Goal: Navigation & Orientation: Find specific page/section

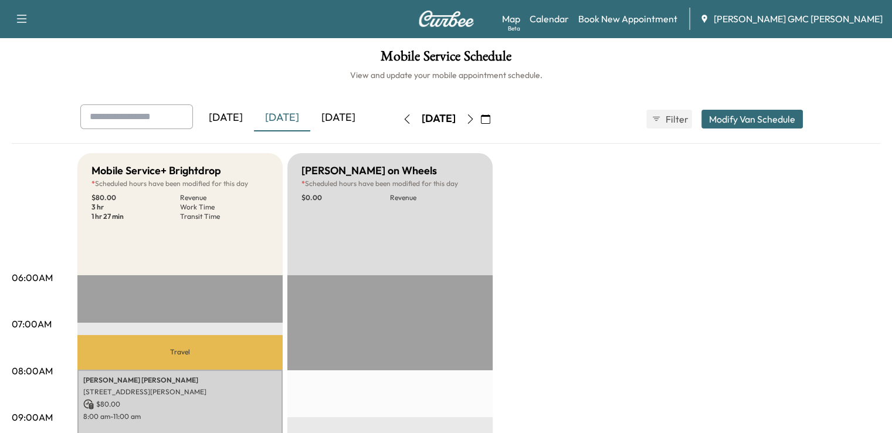
click at [310, 116] on div "[DATE]" at bounding box center [338, 117] width 56 height 27
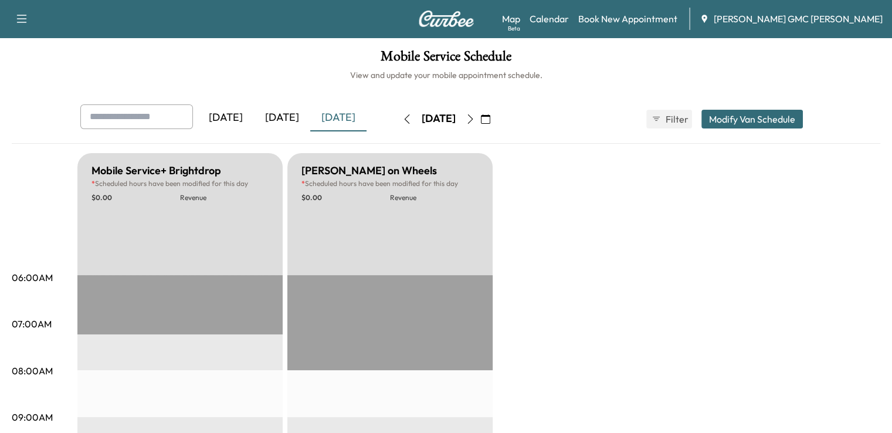
click at [481, 114] on button "button" at bounding box center [471, 119] width 20 height 19
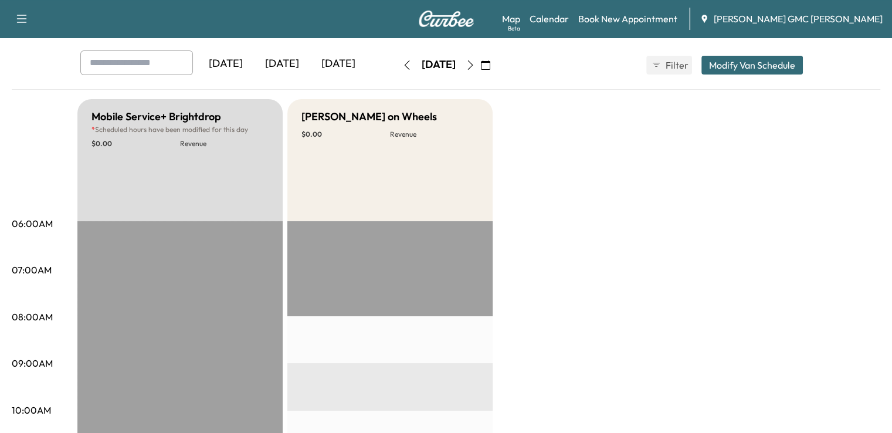
scroll to position [26, 0]
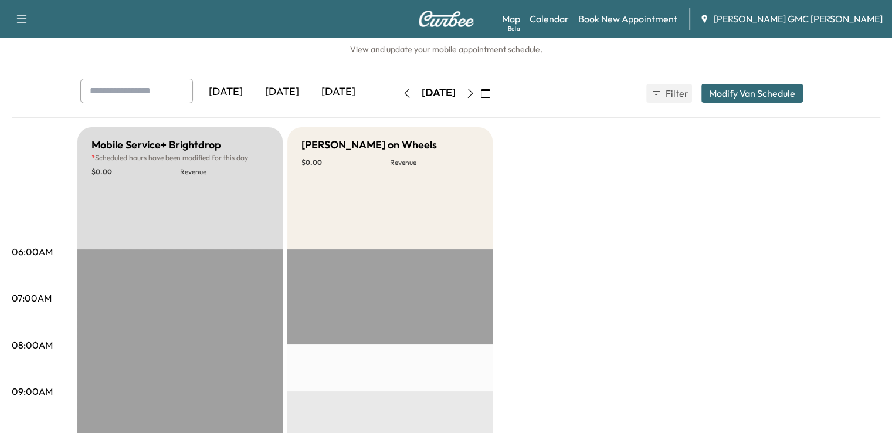
click at [475, 94] on icon "button" at bounding box center [470, 93] width 9 height 9
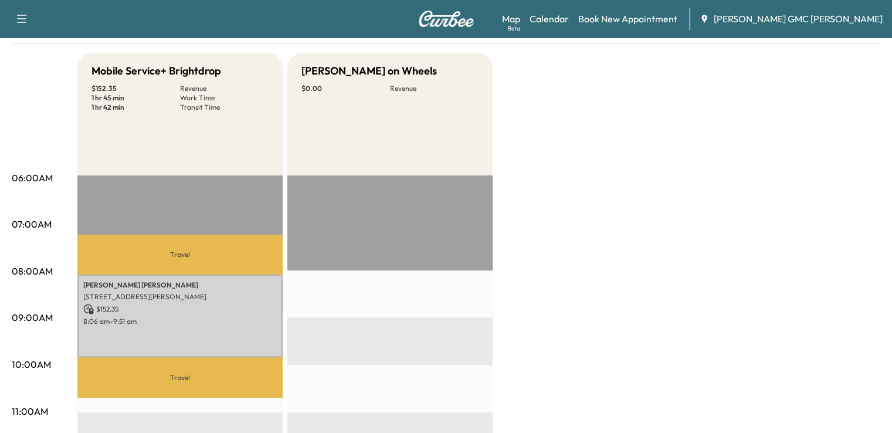
scroll to position [94, 0]
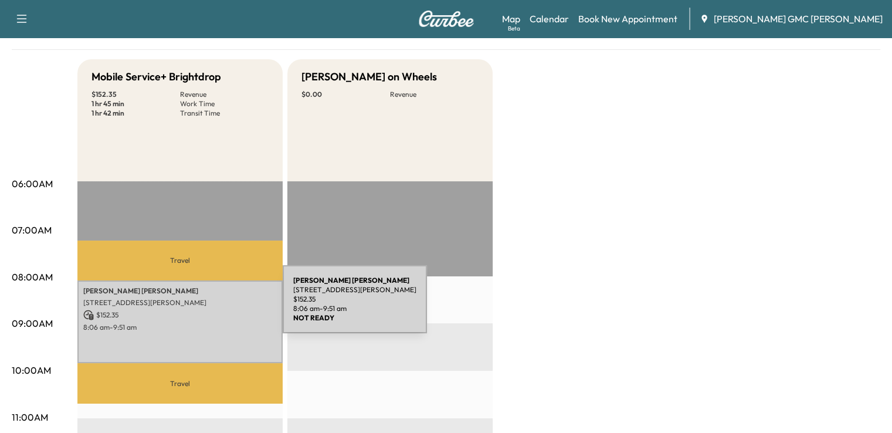
click at [195, 306] on div "[PERSON_NAME] [STREET_ADDRESS][PERSON_NAME] $ 152.35 8:06 am - 9:51 am" at bounding box center [179, 321] width 205 height 83
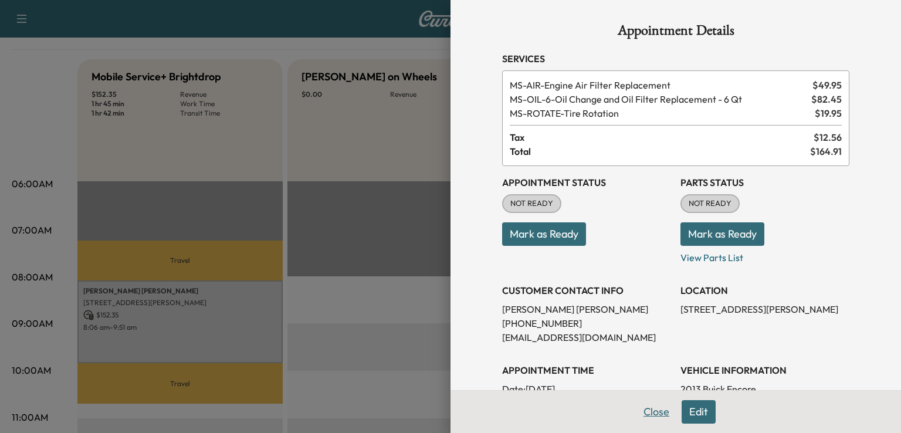
click at [641, 411] on button "Close" at bounding box center [656, 411] width 41 height 23
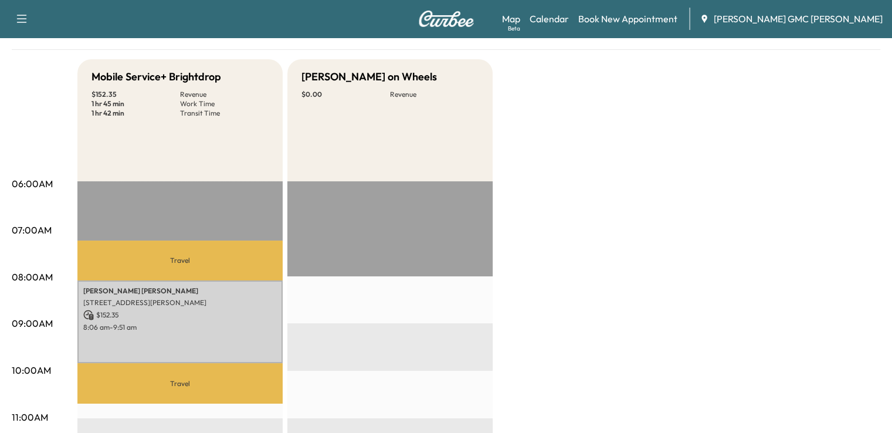
scroll to position [0, 0]
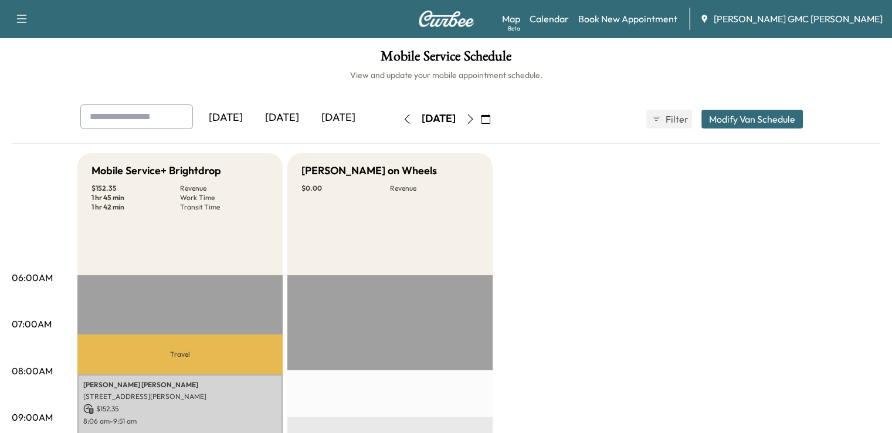
click at [475, 114] on icon "button" at bounding box center [470, 118] width 9 height 9
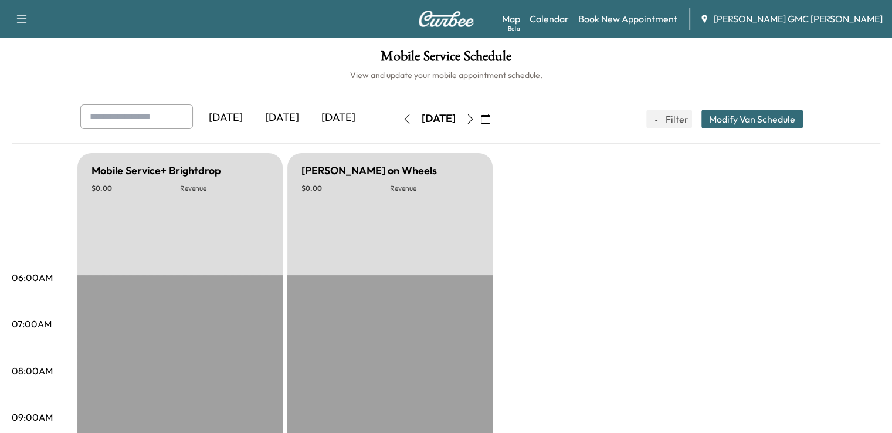
click at [481, 113] on button "button" at bounding box center [471, 119] width 20 height 19
click at [475, 114] on icon "button" at bounding box center [470, 118] width 9 height 9
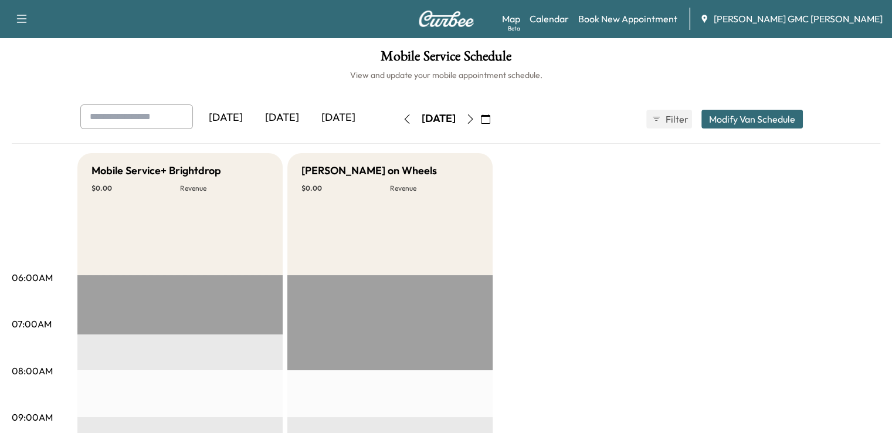
click at [403, 116] on icon "button" at bounding box center [407, 118] width 9 height 9
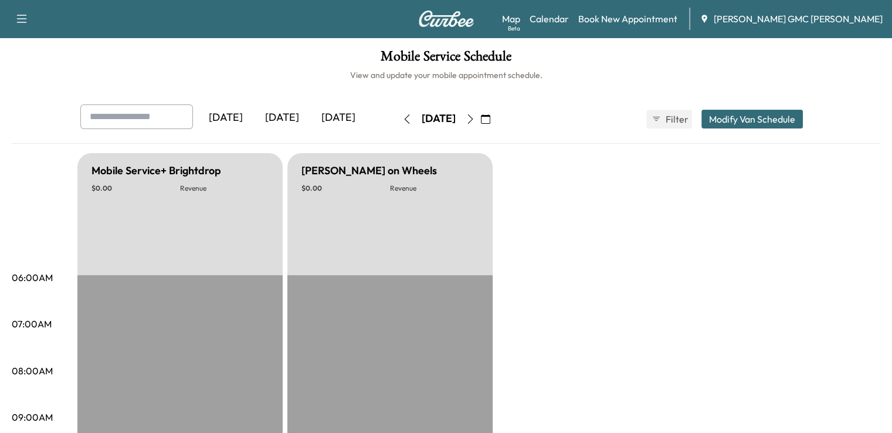
click at [403, 116] on icon "button" at bounding box center [407, 118] width 9 height 9
click at [397, 116] on button "button" at bounding box center [407, 119] width 20 height 19
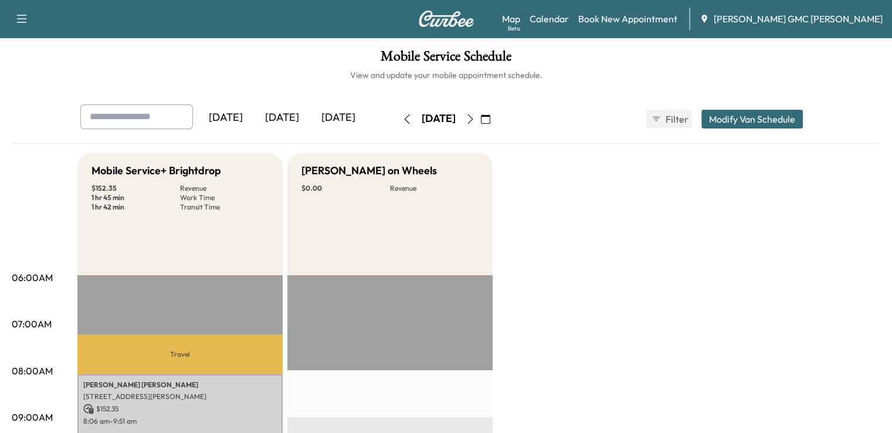
click at [403, 116] on icon "button" at bounding box center [407, 118] width 9 height 9
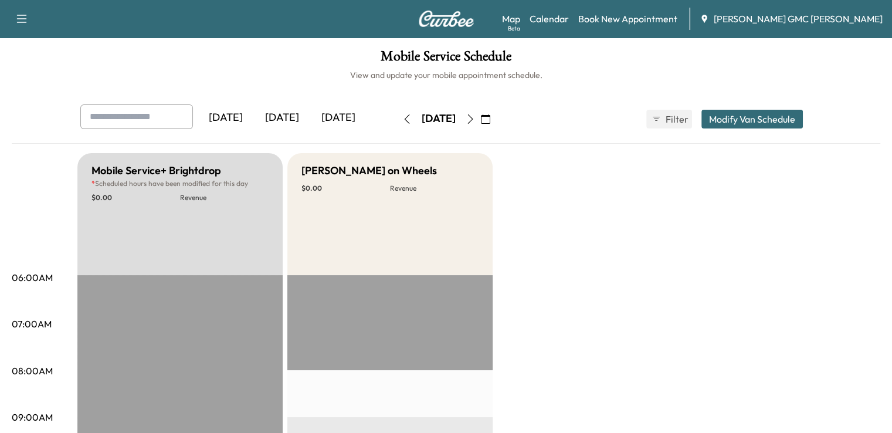
click at [403, 121] on icon "button" at bounding box center [407, 118] width 9 height 9
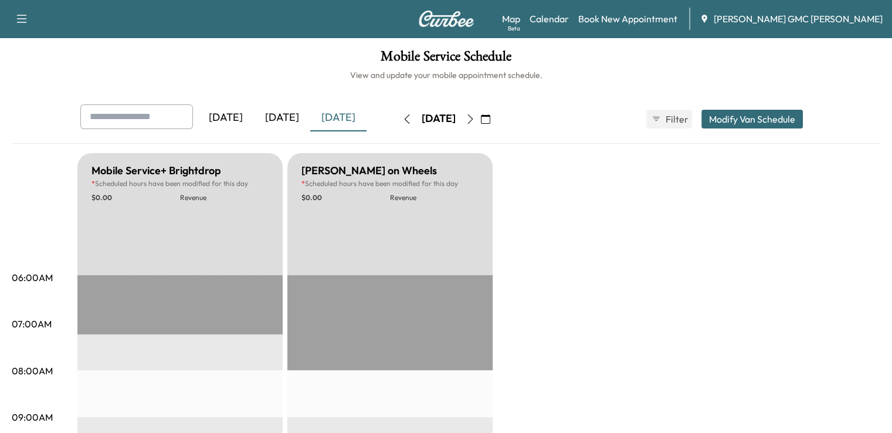
click at [403, 121] on icon "button" at bounding box center [407, 118] width 9 height 9
